Goal: Find specific page/section: Find specific page/section

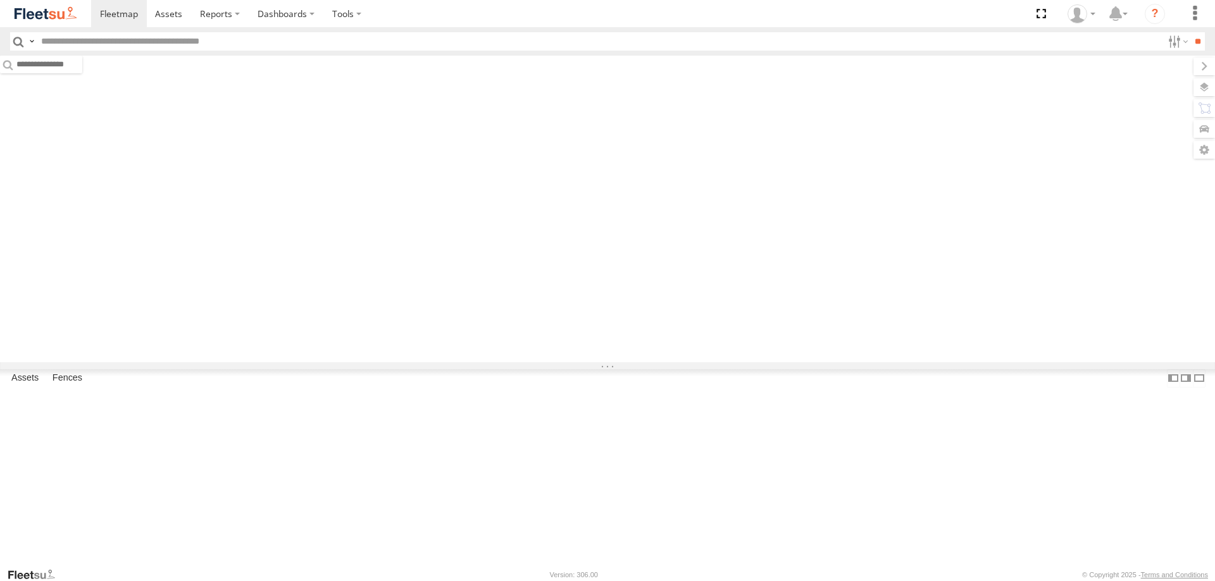
click at [99, 46] on input "text" at bounding box center [599, 41] width 1126 height 18
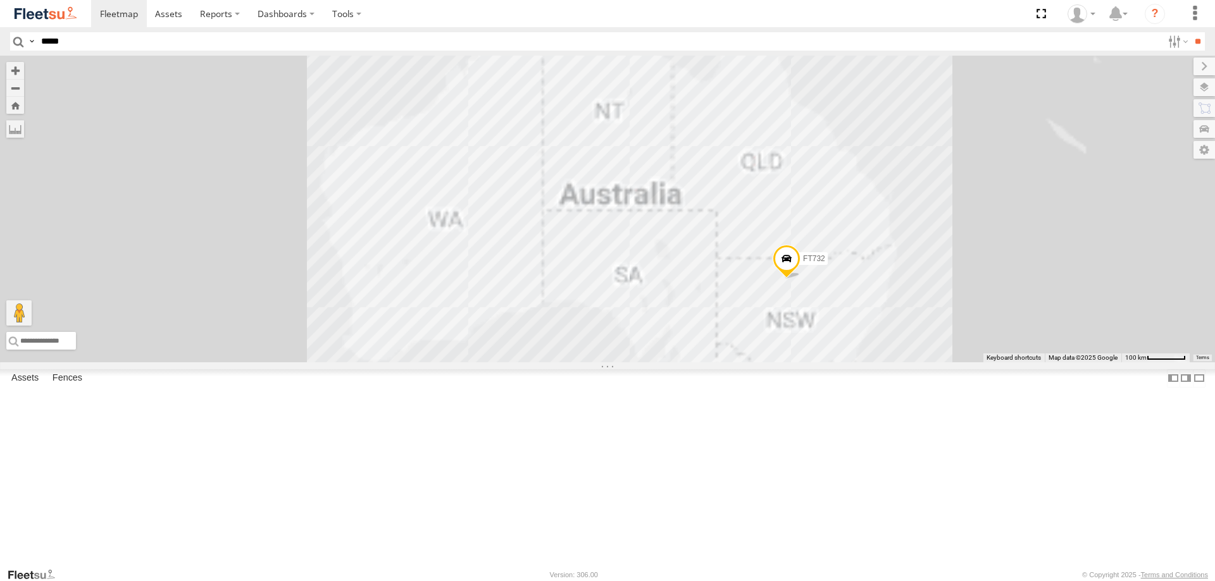
type input "*****"
click at [1190, 32] on input "**" at bounding box center [1197, 41] width 15 height 18
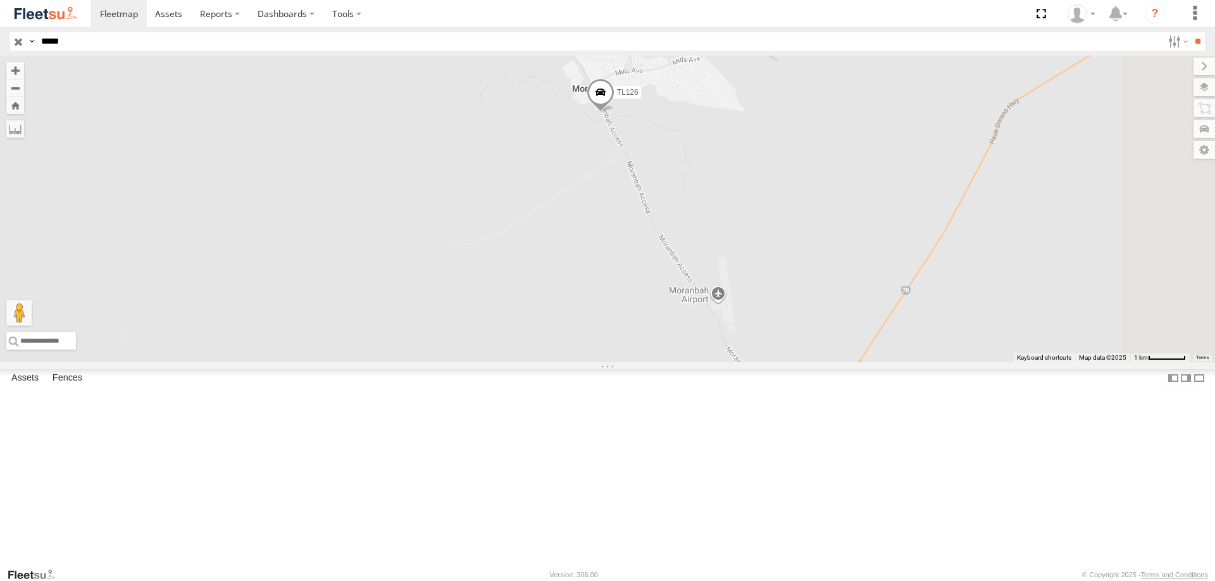
drag, startPoint x: 617, startPoint y: 379, endPoint x: 578, endPoint y: 232, distance: 152.1
click at [578, 232] on div "TL126" at bounding box center [607, 209] width 1215 height 307
drag, startPoint x: 839, startPoint y: 404, endPoint x: 790, endPoint y: 345, distance: 75.9
click at [790, 345] on div "TL126" at bounding box center [607, 209] width 1215 height 307
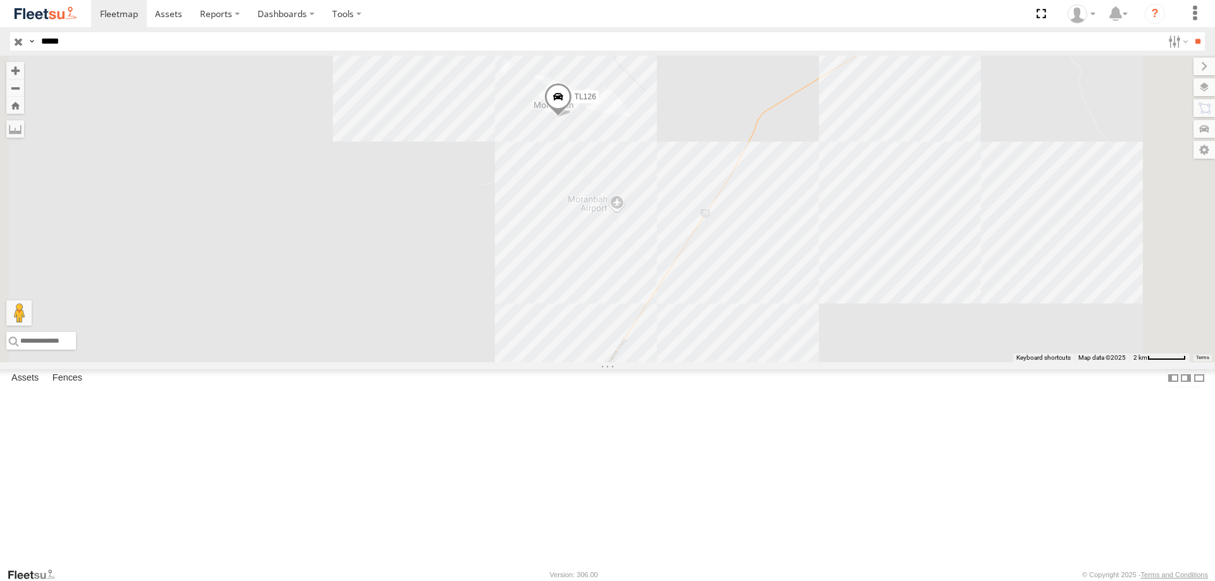
drag, startPoint x: 681, startPoint y: 392, endPoint x: 650, endPoint y: 347, distance: 55.5
click at [650, 347] on div "TL126" at bounding box center [607, 209] width 1215 height 307
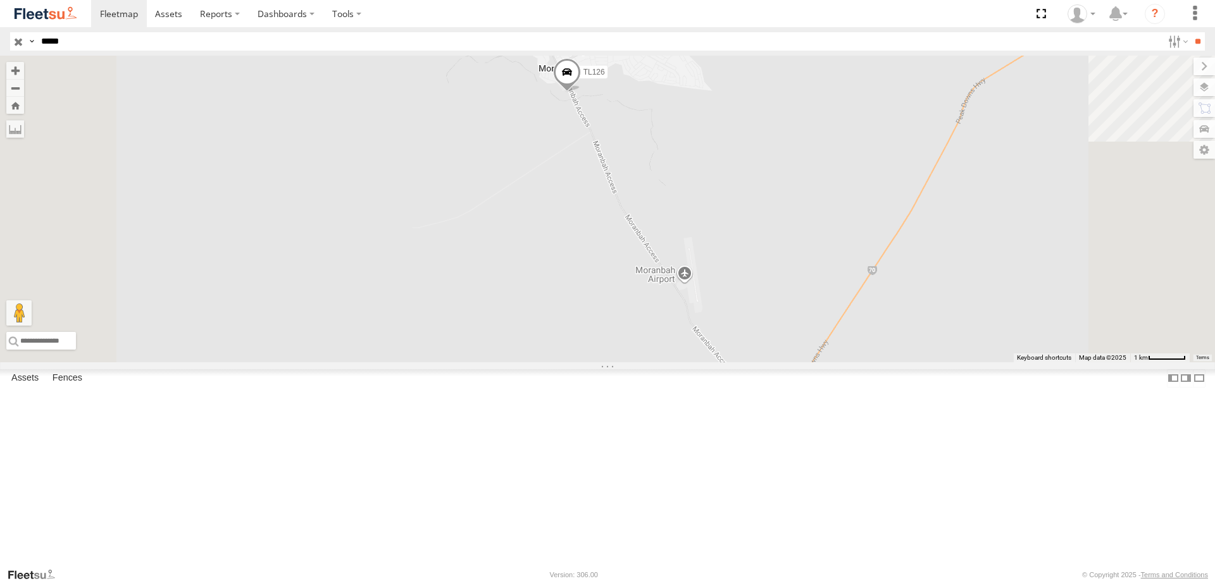
click at [581, 92] on span at bounding box center [567, 75] width 28 height 34
click at [665, 259] on div "TL126 TL126 -22.01211 , 148.04209 0 05:40:32 [DATE]" at bounding box center [607, 209] width 1215 height 307
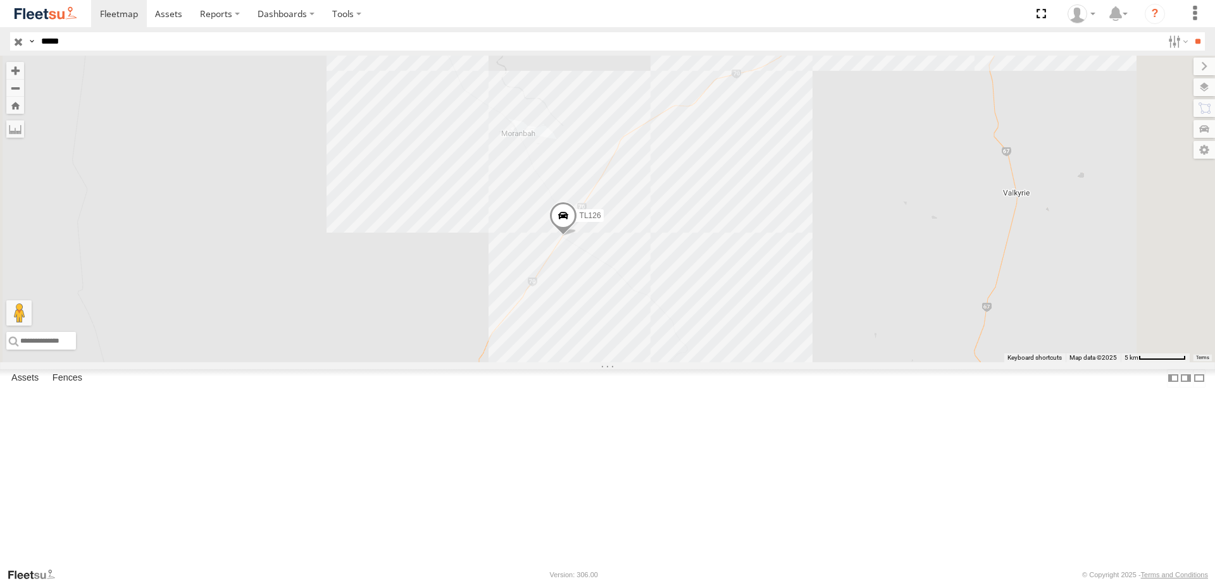
click at [577, 235] on span at bounding box center [563, 218] width 28 height 34
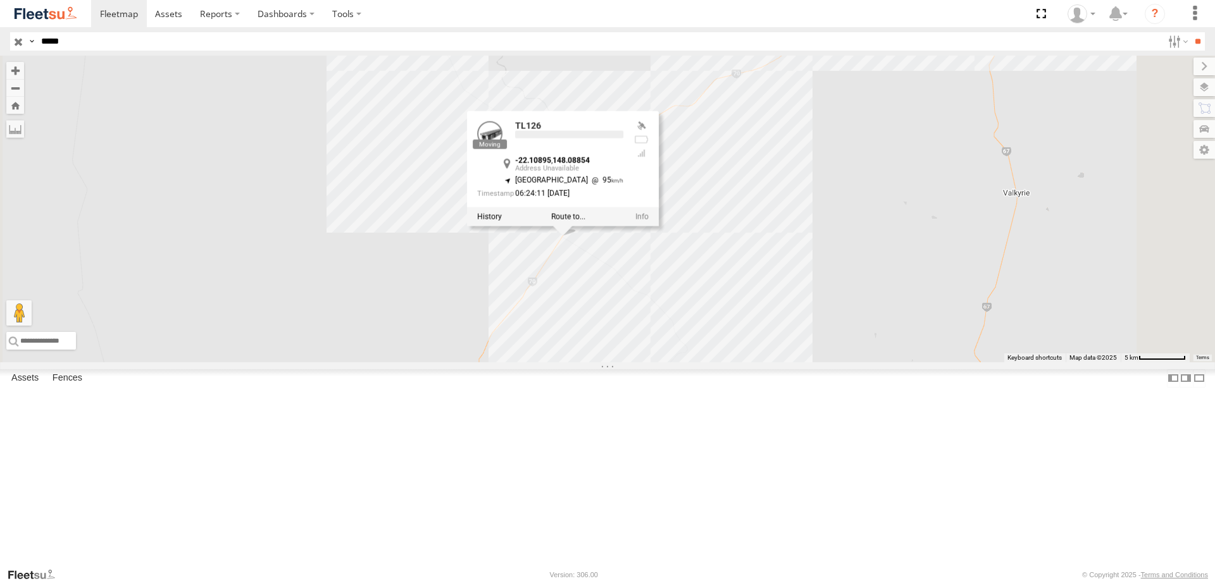
click at [556, 362] on div "TL126 TL126 -22.10895 , 148.08854 South West 95 06:24:11 [DATE]" at bounding box center [607, 209] width 1215 height 307
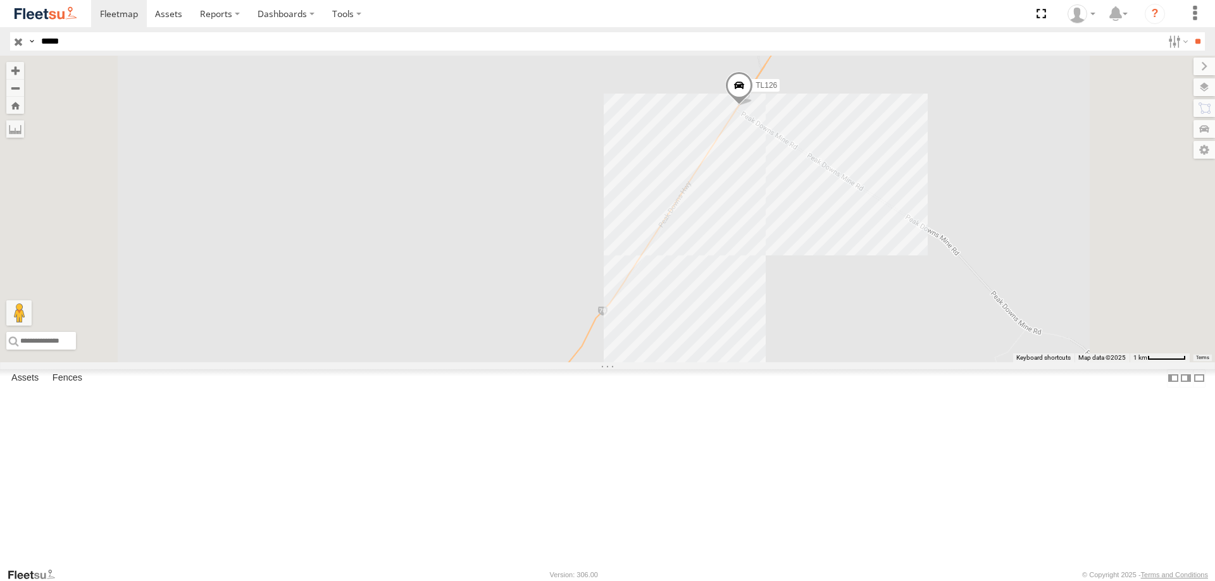
click at [674, 288] on div "TL126" at bounding box center [607, 209] width 1215 height 307
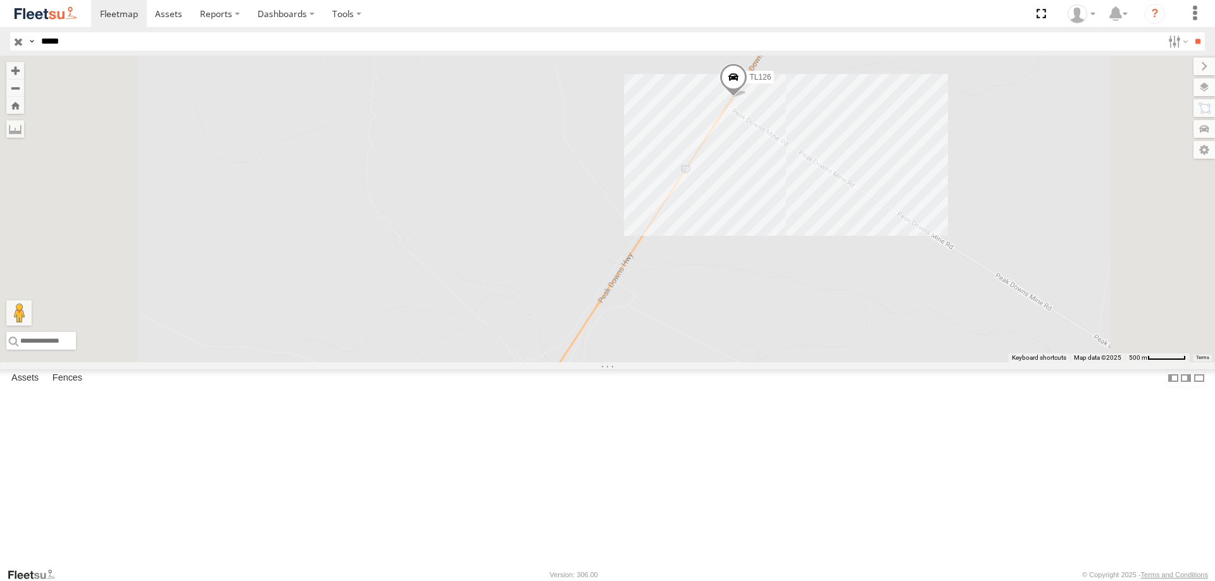
click at [747, 97] on span at bounding box center [733, 80] width 28 height 34
click at [641, 216] on div "TL126 TL126 Branch [GEOGRAPHIC_DATA] -22.10895 , 148.08854 [GEOGRAPHIC_DATA] 95…" at bounding box center [607, 209] width 1215 height 307
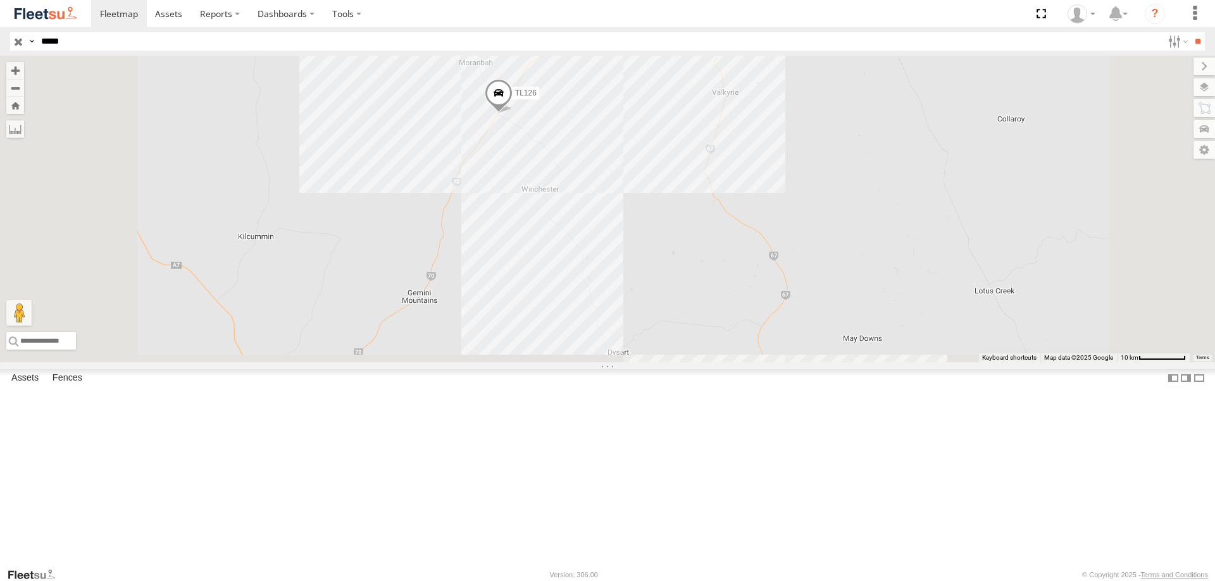
drag, startPoint x: 650, startPoint y: 283, endPoint x: 678, endPoint y: 152, distance: 134.4
click at [678, 152] on div "TL126" at bounding box center [607, 209] width 1215 height 307
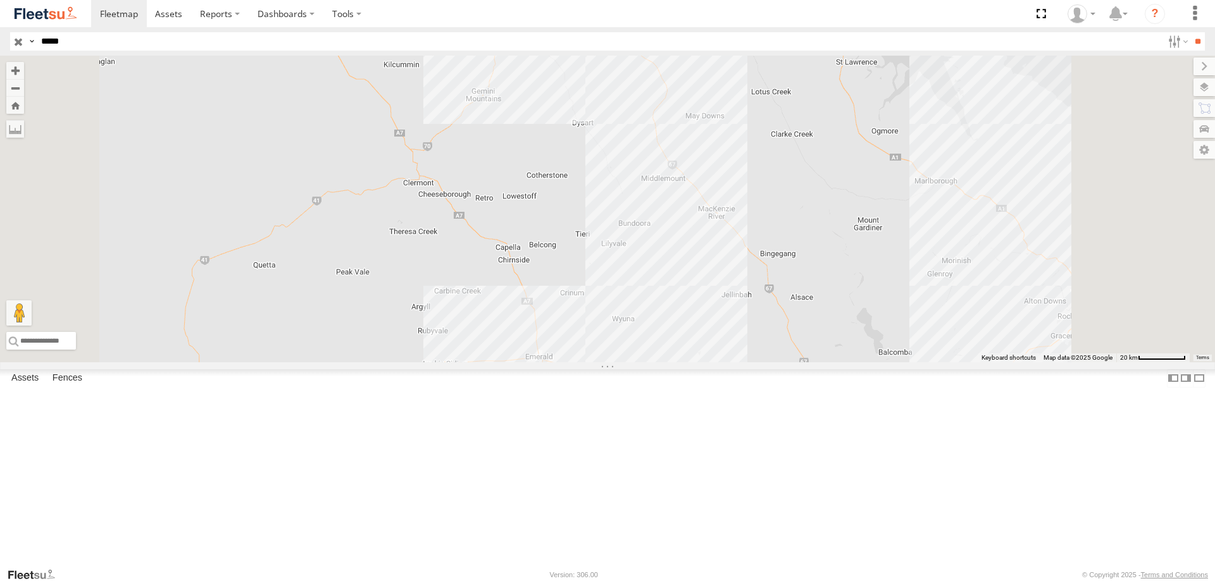
drag, startPoint x: 706, startPoint y: 221, endPoint x: 706, endPoint y: 266, distance: 44.3
click at [706, 266] on div "TL126" at bounding box center [607, 209] width 1215 height 307
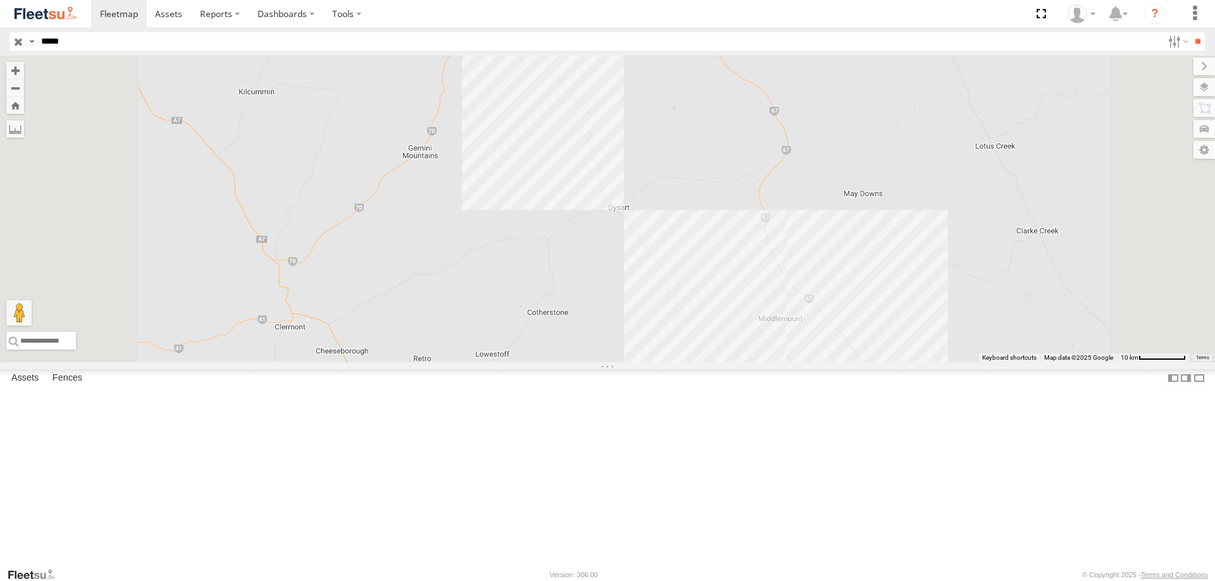
drag, startPoint x: 676, startPoint y: 137, endPoint x: 678, endPoint y: 179, distance: 41.8
click at [678, 179] on div "TL126" at bounding box center [607, 209] width 1215 height 307
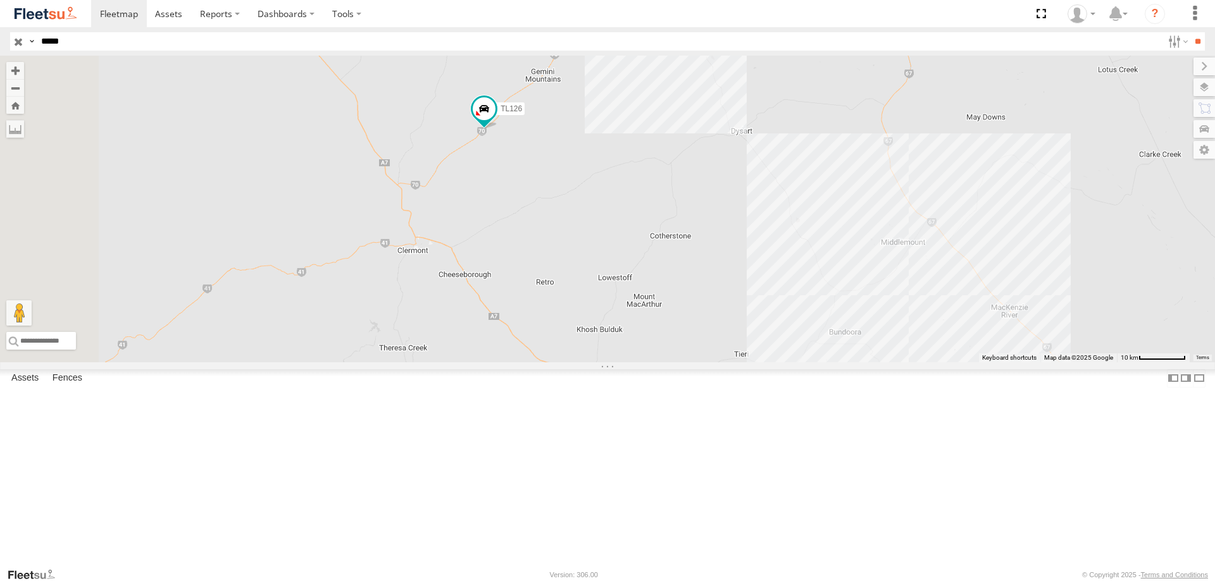
drag, startPoint x: 692, startPoint y: 395, endPoint x: 702, endPoint y: 243, distance: 152.1
click at [702, 243] on div "TL126" at bounding box center [607, 209] width 1215 height 307
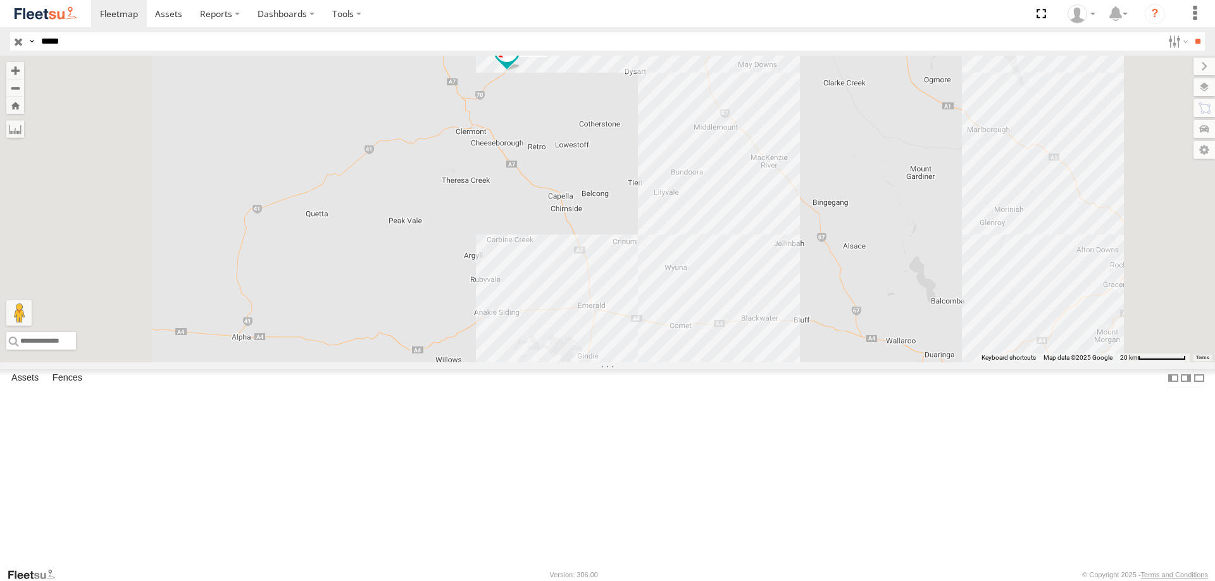
drag, startPoint x: 722, startPoint y: 258, endPoint x: 702, endPoint y: 214, distance: 48.7
click at [702, 214] on div "TL126" at bounding box center [607, 209] width 1215 height 307
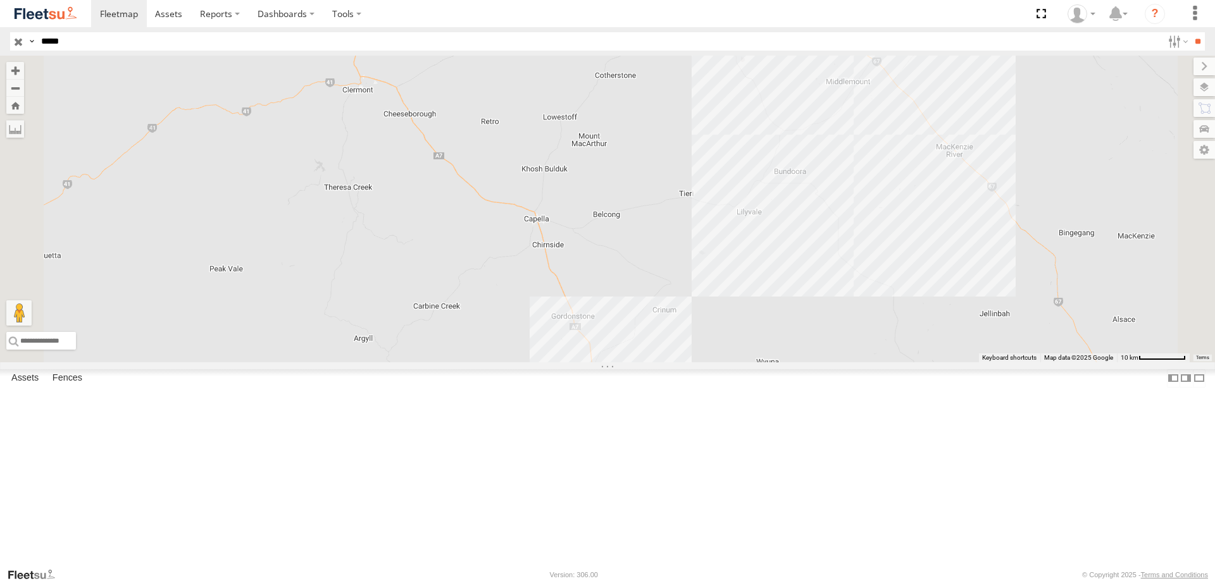
drag, startPoint x: 698, startPoint y: 205, endPoint x: 702, endPoint y: 233, distance: 28.2
click at [702, 233] on div "TL126" at bounding box center [607, 209] width 1215 height 307
